Goal: Use online tool/utility: Use online tool/utility

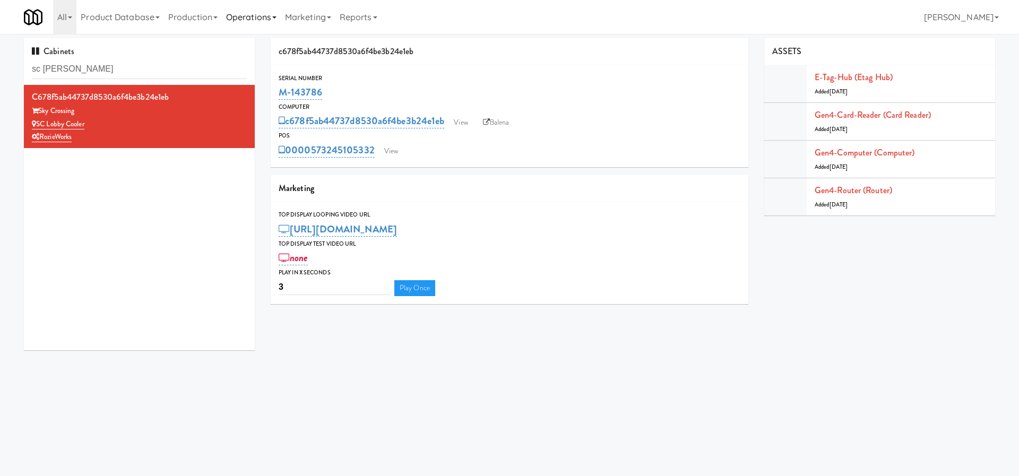
click at [254, 22] on link "Operations" at bounding box center [251, 17] width 59 height 34
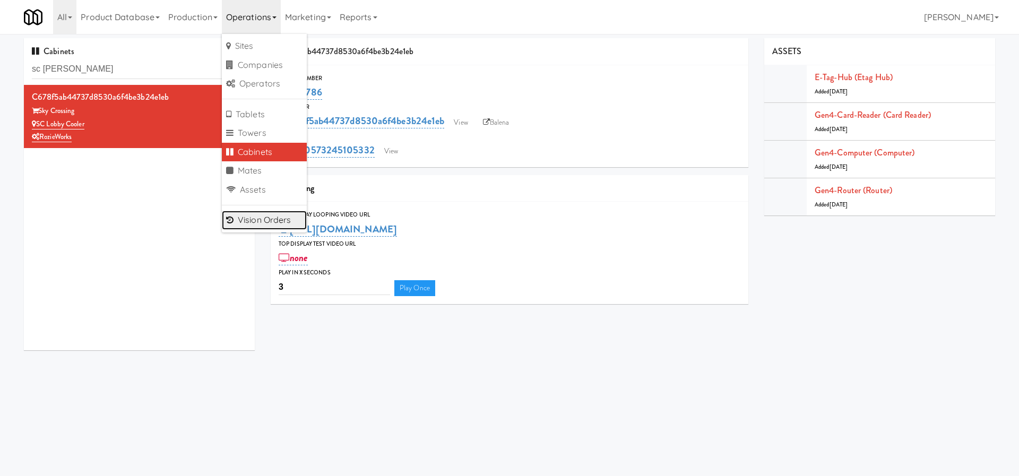
click at [265, 219] on link "Vision Orders" at bounding box center [264, 220] width 85 height 19
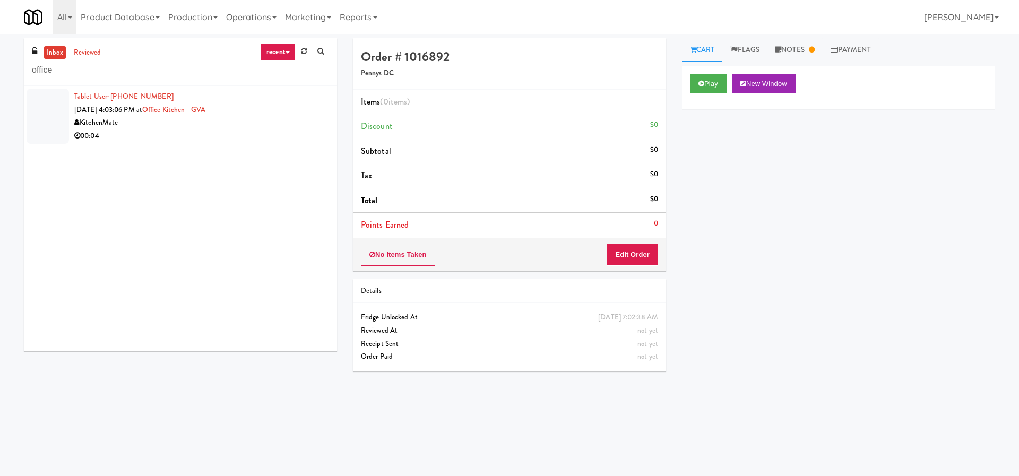
drag, startPoint x: 71, startPoint y: 73, endPoint x: 0, endPoint y: 65, distance: 71.0
click at [0, 65] on div "inbox reviewed recent all unclear take inventory issue suspicious failed recent…" at bounding box center [509, 251] width 1019 height 426
type input "office"
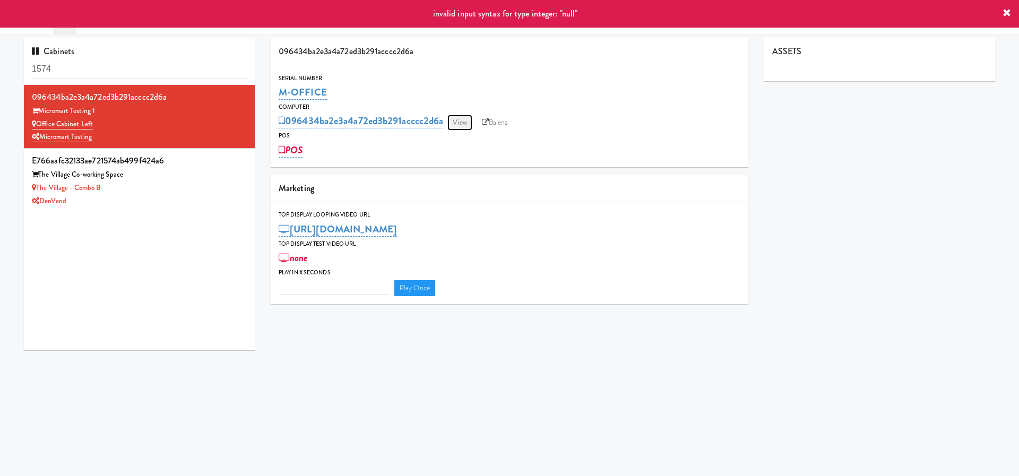
click at [459, 117] on link "View" at bounding box center [459, 123] width 24 height 16
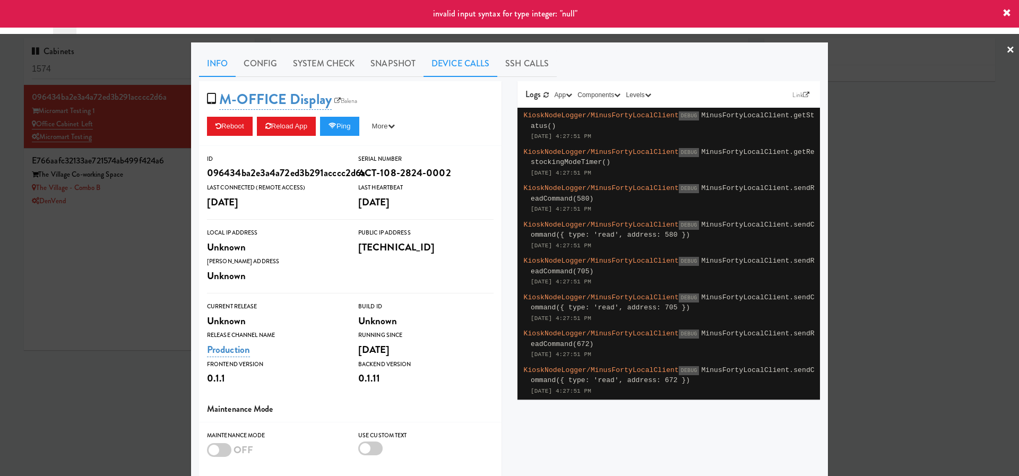
click at [443, 68] on link "Device Calls" at bounding box center [461, 63] width 74 height 27
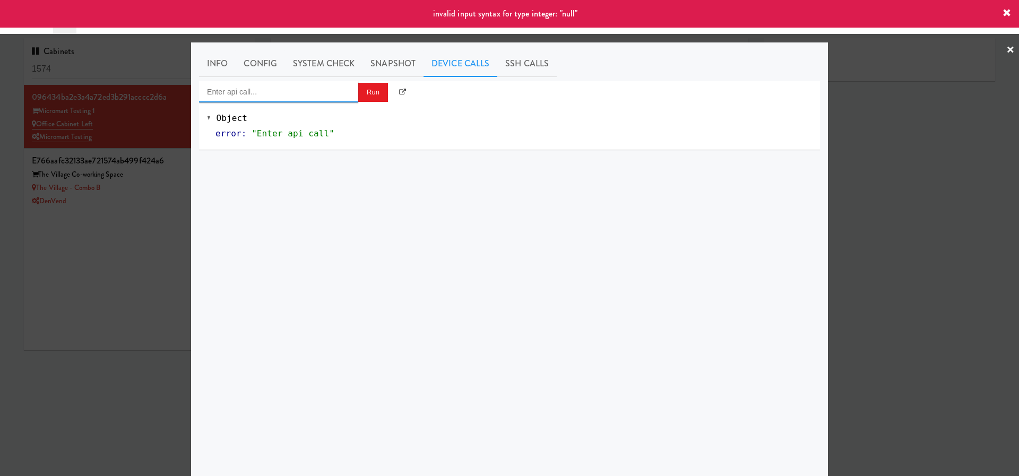
click at [301, 94] on input "Enter api call..." at bounding box center [278, 91] width 159 height 21
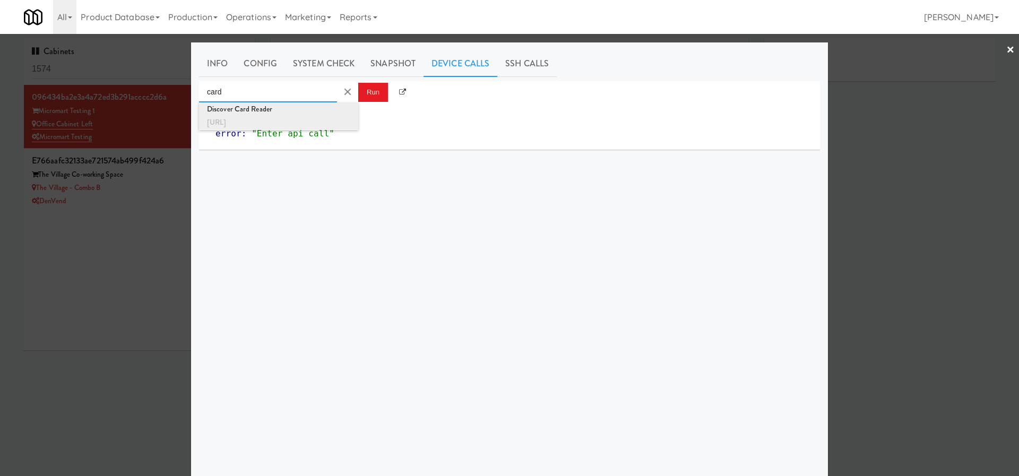
click at [315, 115] on div "Discover Card Reader" at bounding box center [278, 109] width 143 height 14
type input "Discover Card Reader"
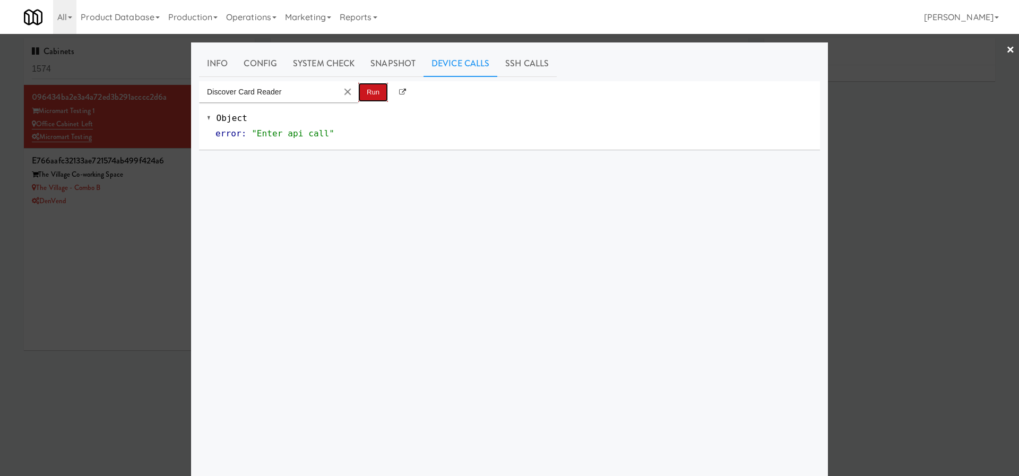
click at [374, 88] on button "Run" at bounding box center [373, 92] width 30 height 19
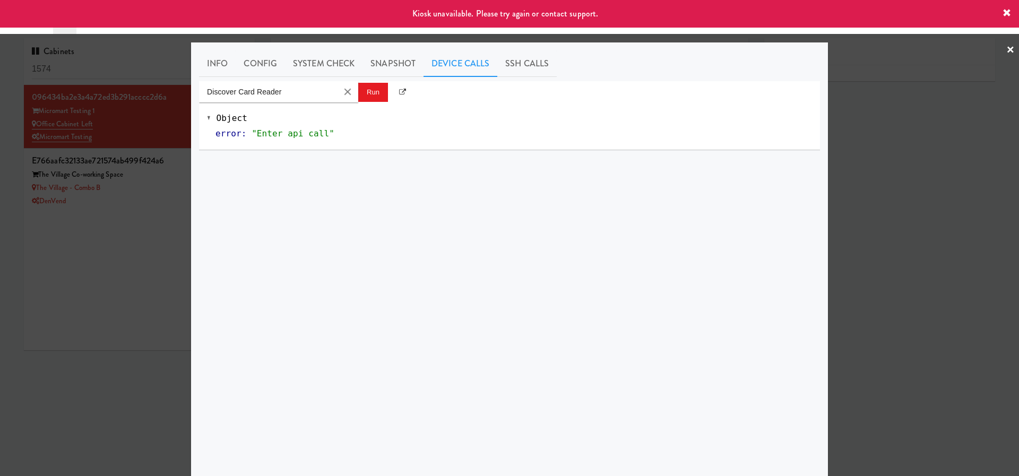
click at [93, 260] on div at bounding box center [509, 238] width 1019 height 476
